Goal: Navigation & Orientation: Find specific page/section

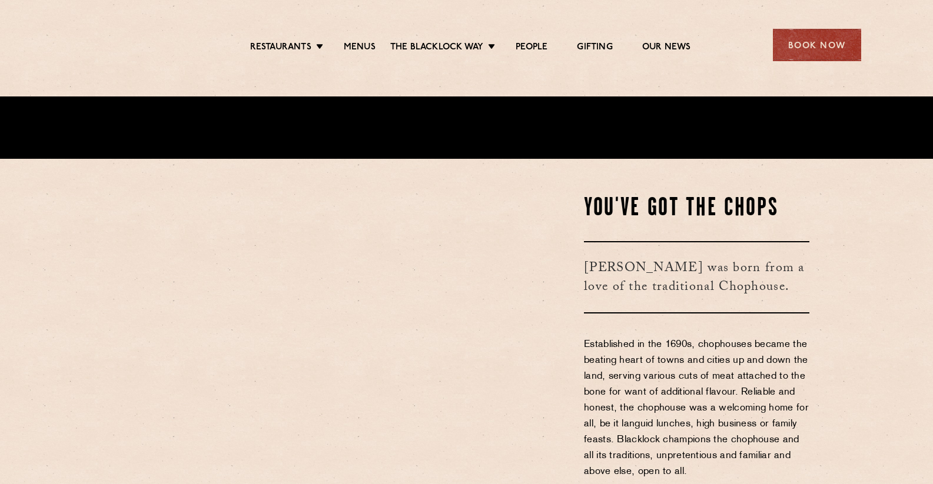
scroll to position [629, 0]
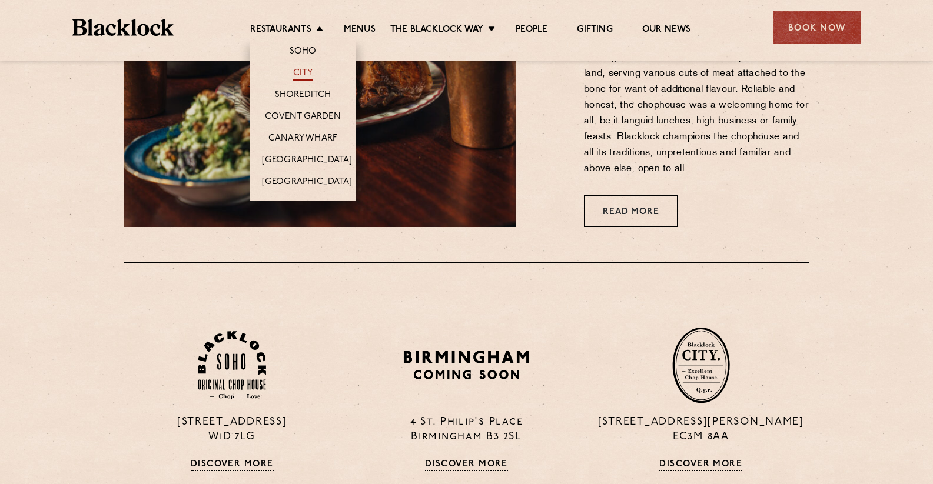
click at [303, 70] on link "City" at bounding box center [303, 74] width 20 height 13
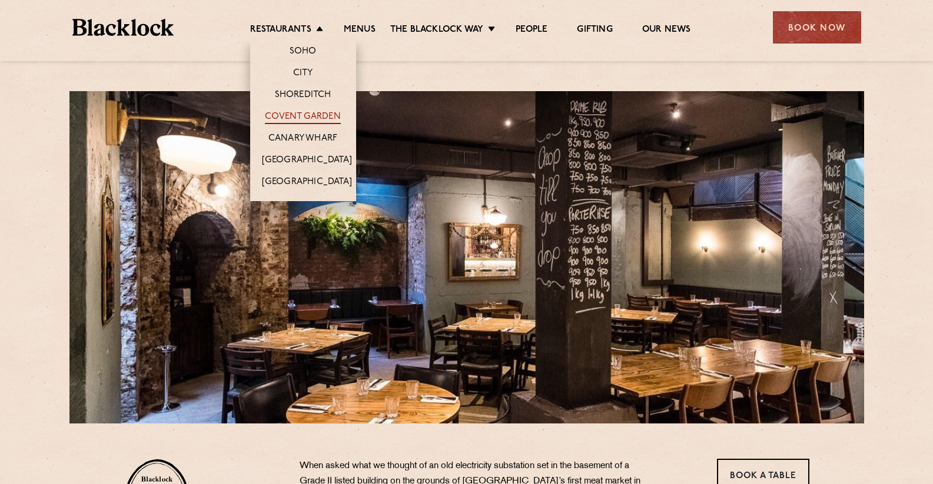
click at [305, 112] on link "Covent Garden" at bounding box center [303, 117] width 76 height 13
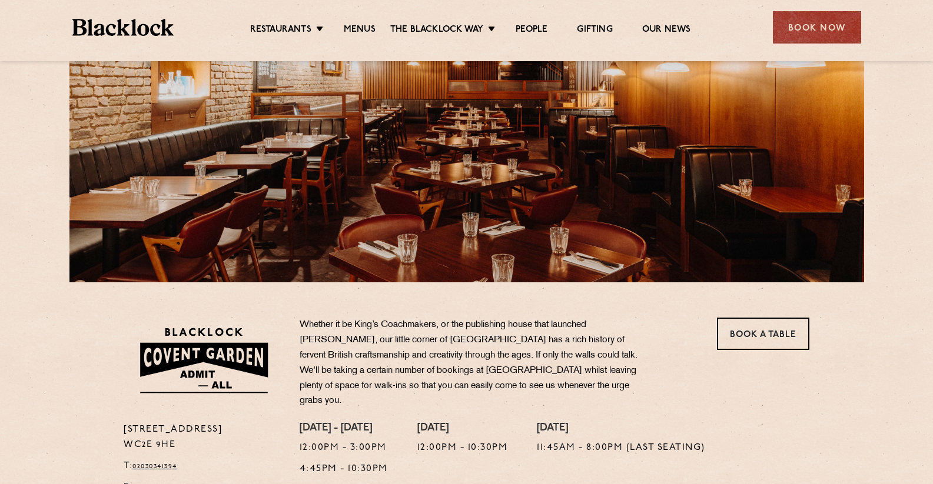
scroll to position [67, 0]
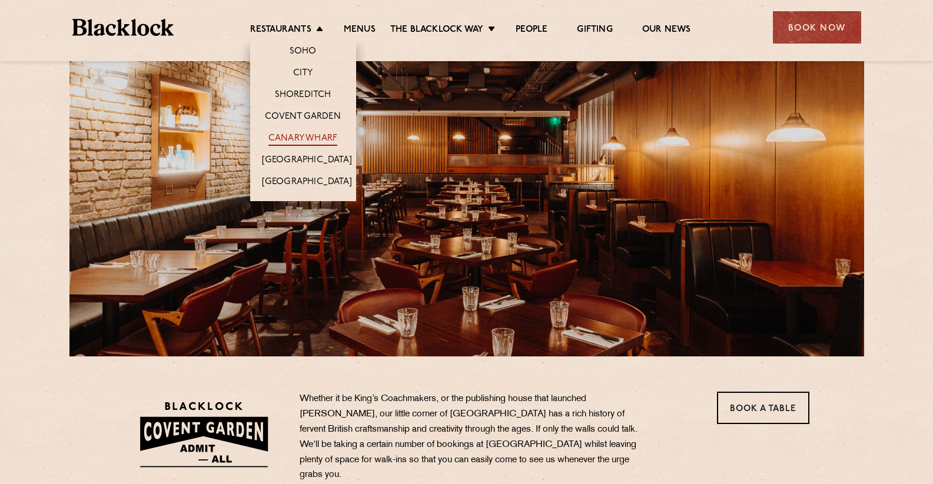
click at [307, 135] on link "Canary Wharf" at bounding box center [302, 139] width 69 height 13
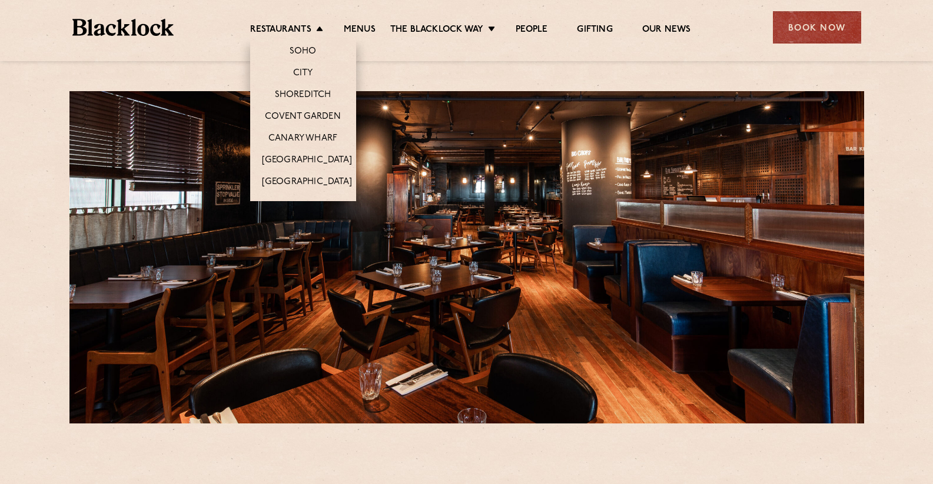
click at [318, 26] on li "Restaurants Soho City Shoreditch Covent Garden Canary Wharf Manchester Birmingh…" at bounding box center [289, 30] width 79 height 13
click at [305, 95] on link "Shoreditch" at bounding box center [303, 95] width 57 height 13
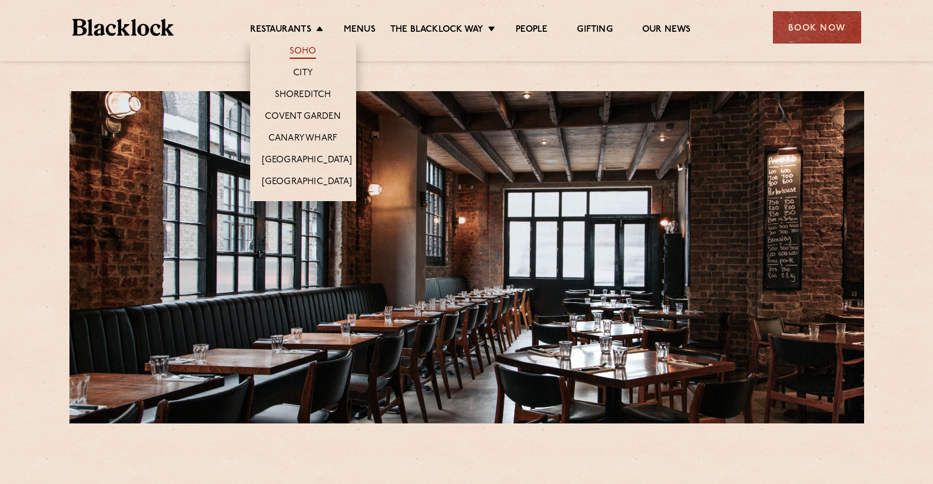
click at [298, 49] on link "Soho" at bounding box center [303, 52] width 27 height 13
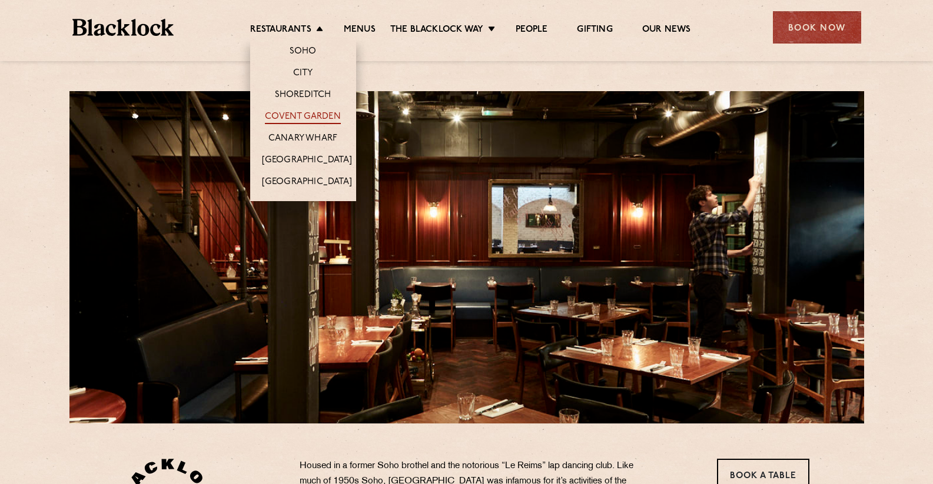
click at [314, 112] on link "Covent Garden" at bounding box center [303, 117] width 76 height 13
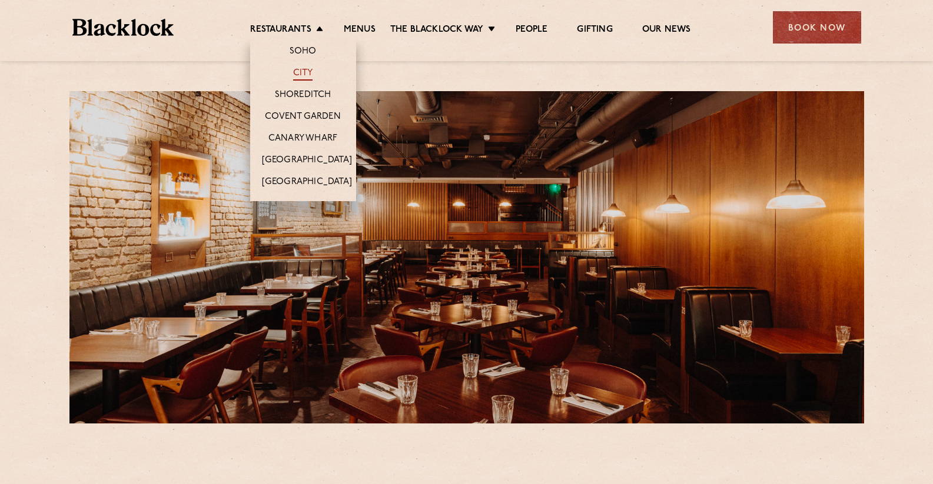
click at [304, 71] on link "City" at bounding box center [303, 74] width 20 height 13
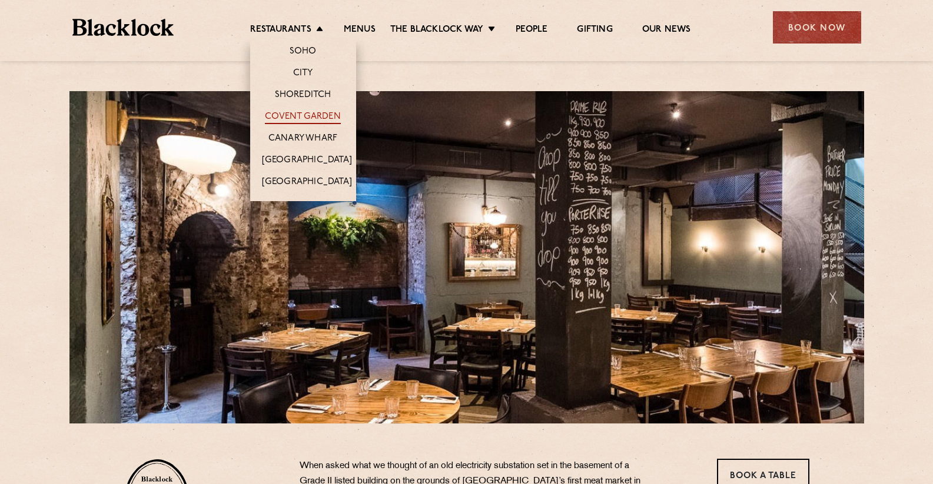
click at [314, 112] on link "Covent Garden" at bounding box center [303, 117] width 76 height 13
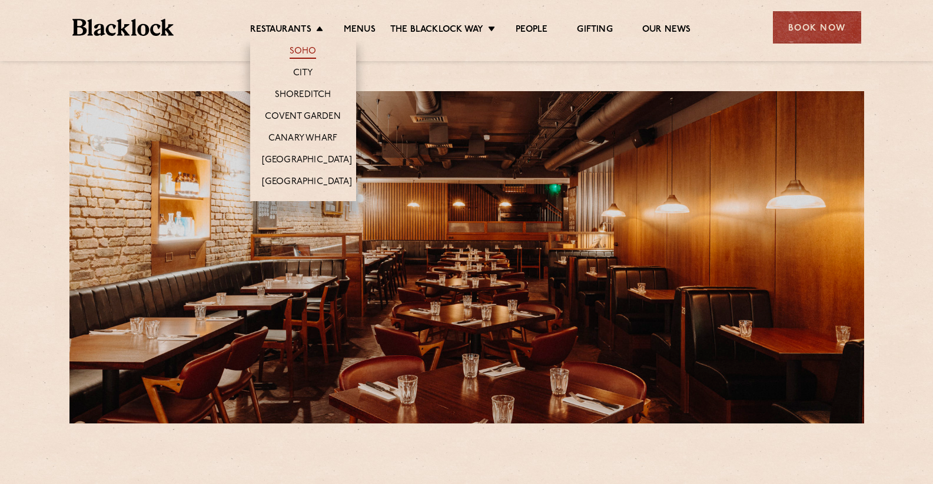
click at [306, 48] on link "Soho" at bounding box center [303, 52] width 27 height 13
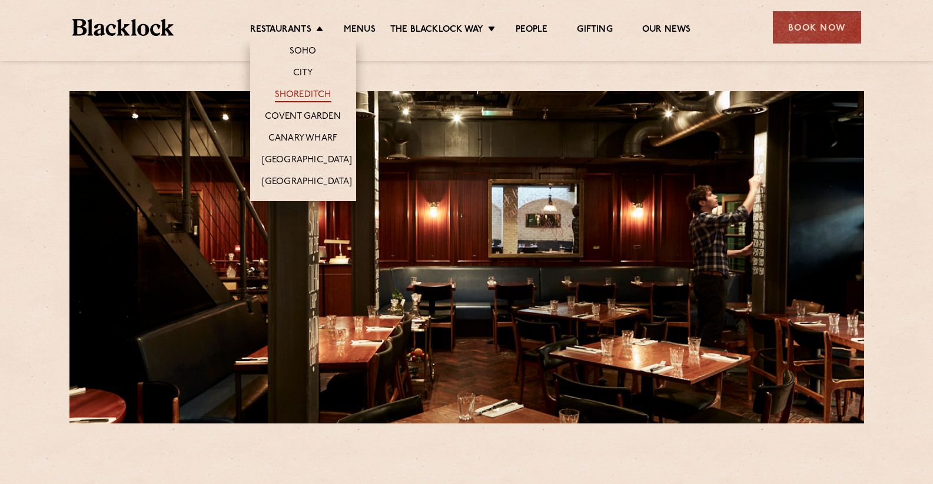
click at [299, 91] on link "Shoreditch" at bounding box center [303, 95] width 57 height 13
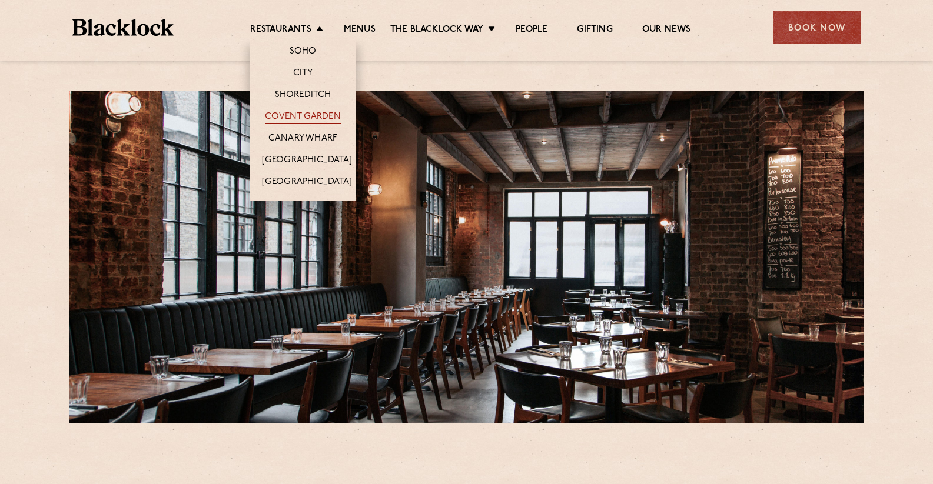
click at [310, 114] on link "Covent Garden" at bounding box center [303, 117] width 76 height 13
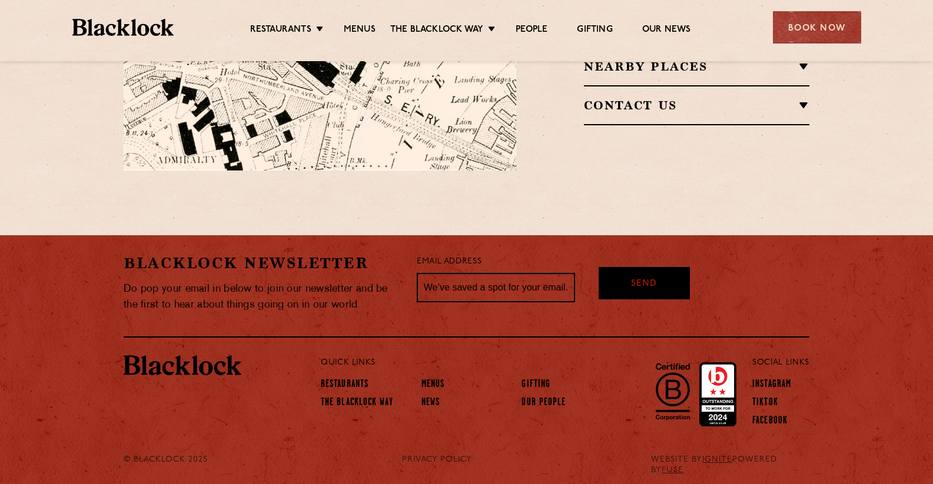
scroll to position [572, 0]
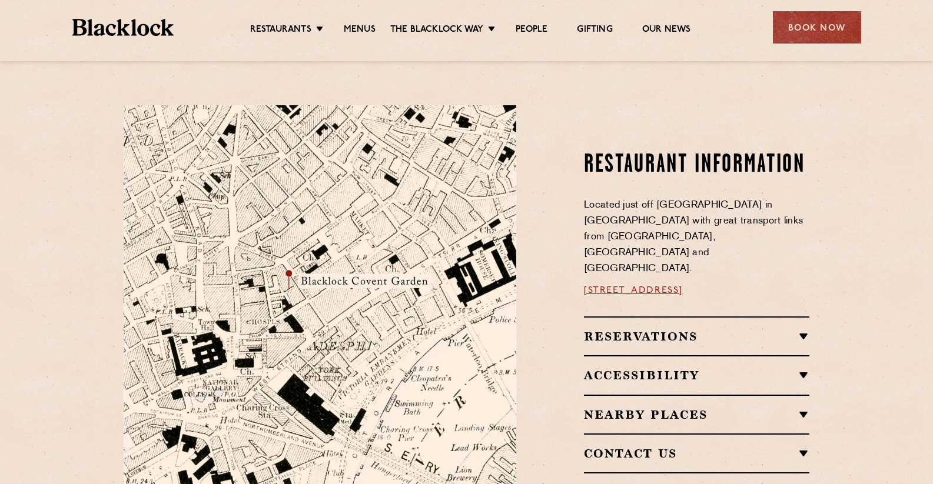
click at [632, 286] on link "[STREET_ADDRESS]" at bounding box center [633, 290] width 99 height 9
